Goal: Task Accomplishment & Management: Complete application form

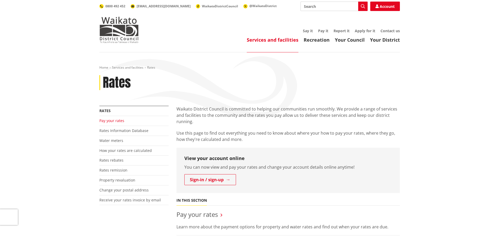
click at [114, 120] on link "Pay your rates" at bounding box center [111, 120] width 25 height 5
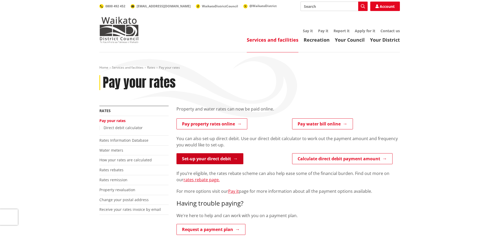
click at [190, 157] on link "Set-up your direct debit" at bounding box center [210, 158] width 67 height 11
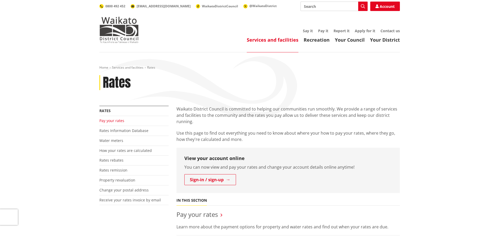
click at [115, 120] on link "Pay your rates" at bounding box center [111, 120] width 25 height 5
